Goal: Task Accomplishment & Management: Manage account settings

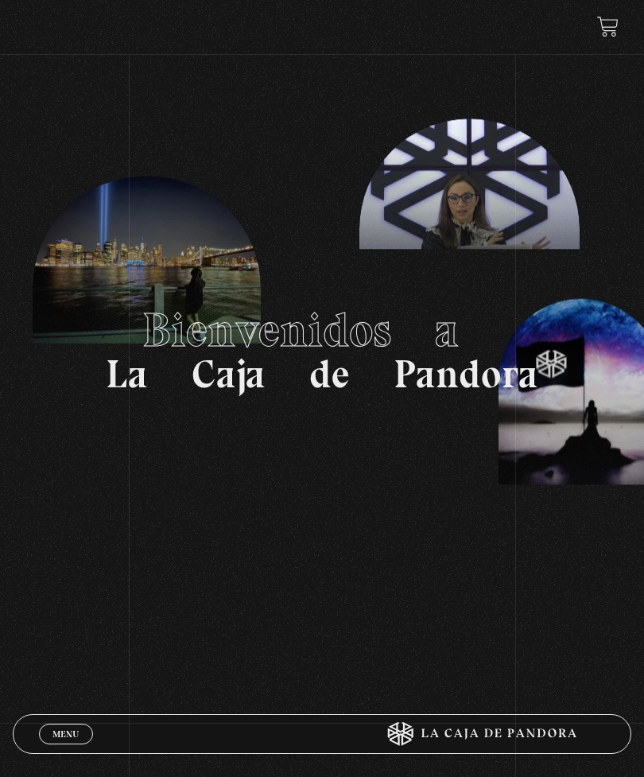
click at [84, 733] on link "Menu Cerrar" at bounding box center [66, 733] width 54 height 21
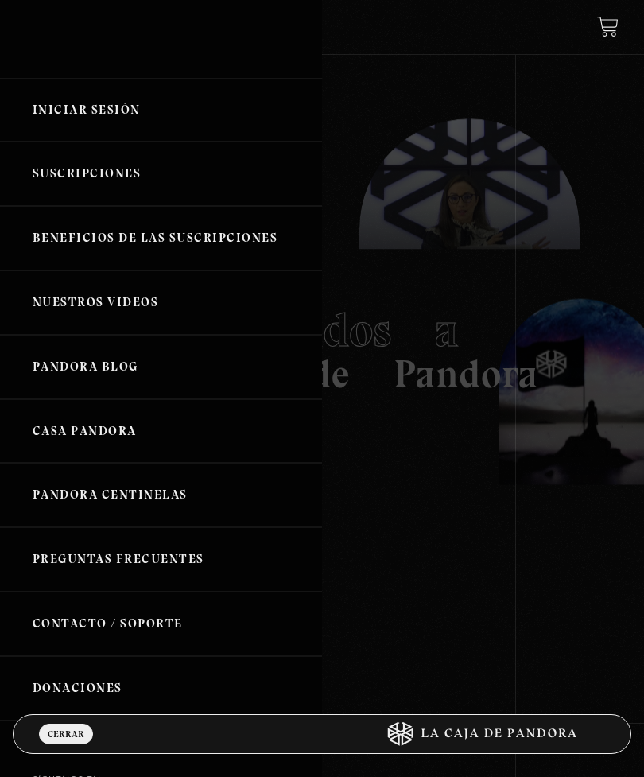
click at [165, 119] on link "Iniciar Sesión" at bounding box center [161, 110] width 322 height 64
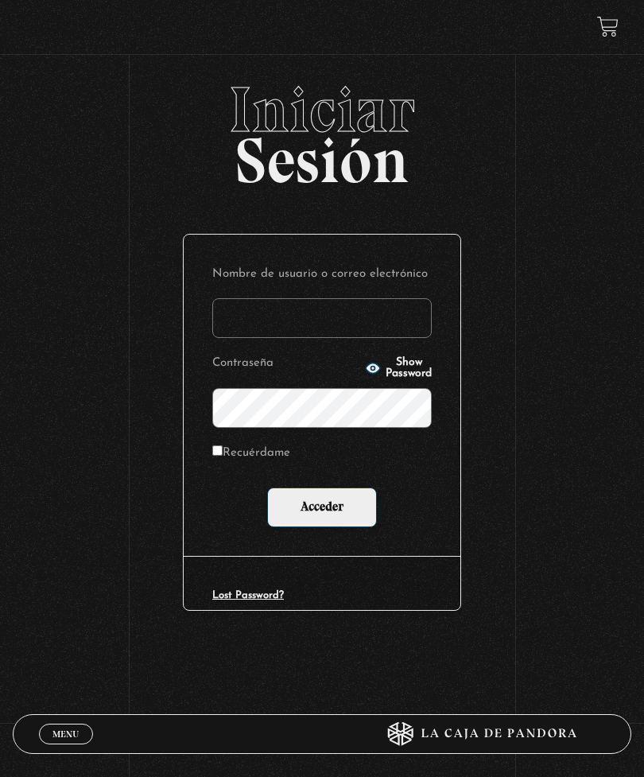
type input "baleskavb@yahoo.com"
click at [322, 510] on input "Acceder" at bounding box center [322, 507] width 110 height 40
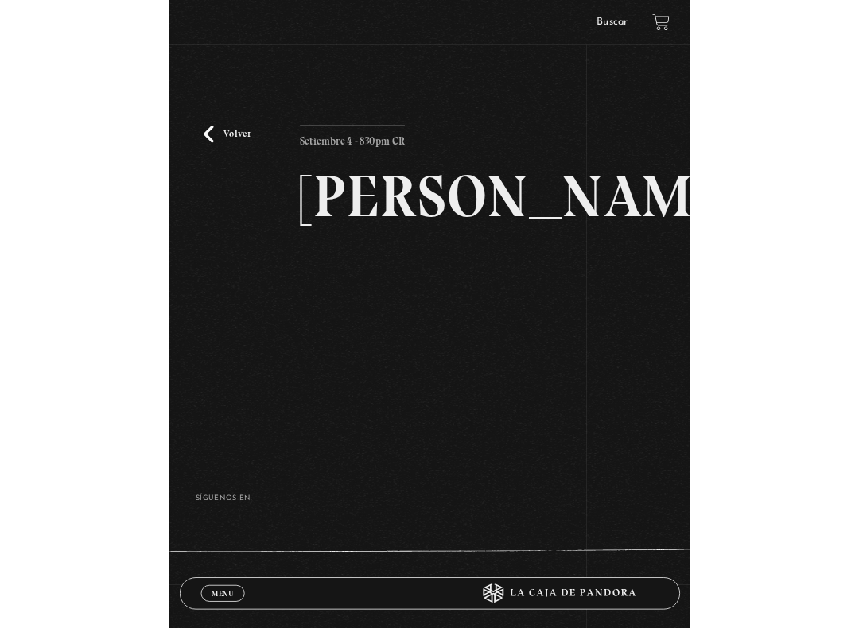
scroll to position [16, 0]
